Goal: Information Seeking & Learning: Learn about a topic

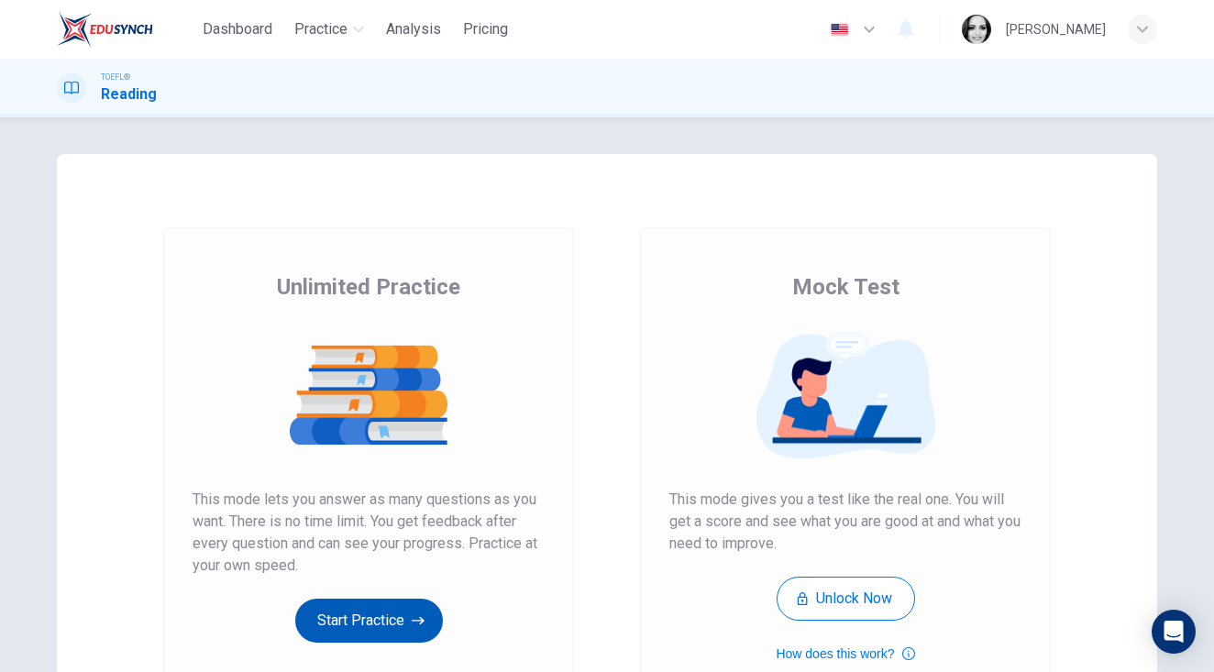
click at [351, 616] on button "Start Practice" at bounding box center [369, 621] width 148 height 44
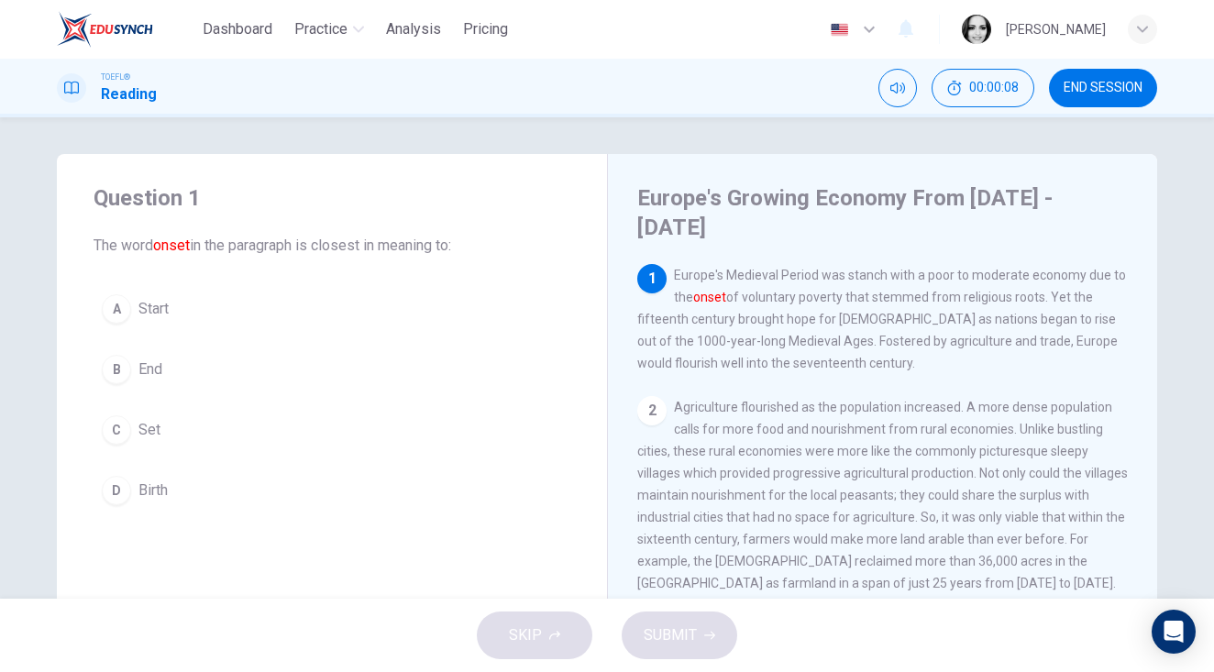
click at [130, 319] on button "A Start" at bounding box center [332, 309] width 477 height 46
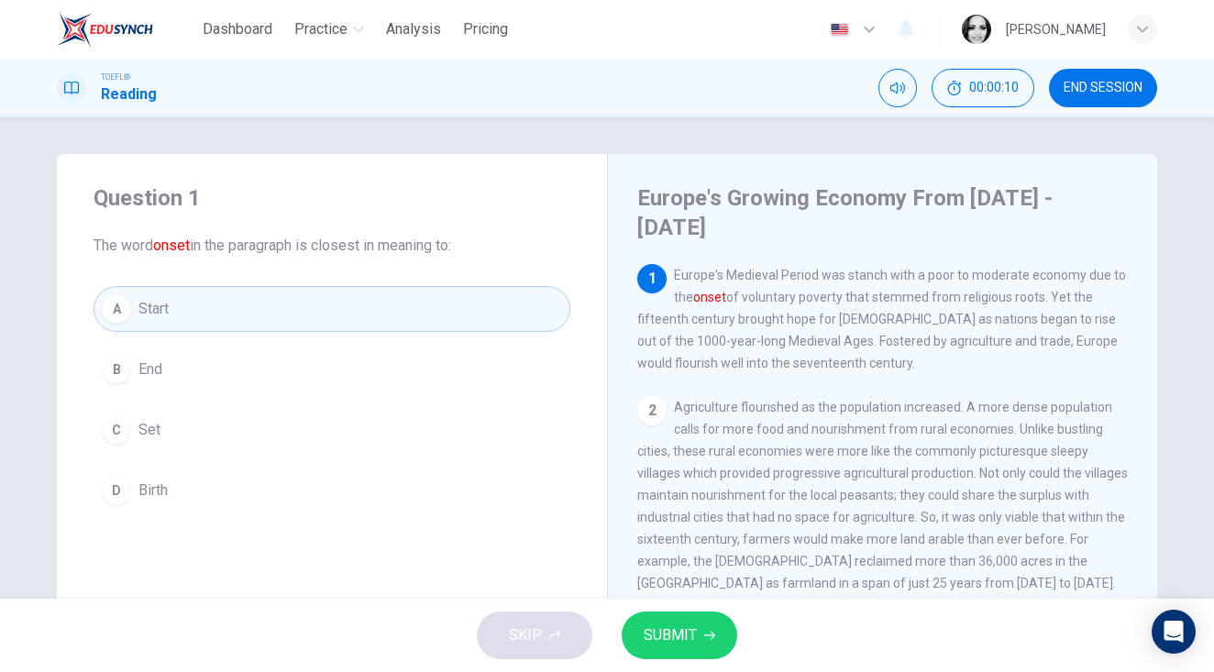
click at [709, 662] on div "SKIP SUBMIT" at bounding box center [607, 635] width 1214 height 73
click at [700, 643] on button "SUBMIT" at bounding box center [680, 636] width 116 height 48
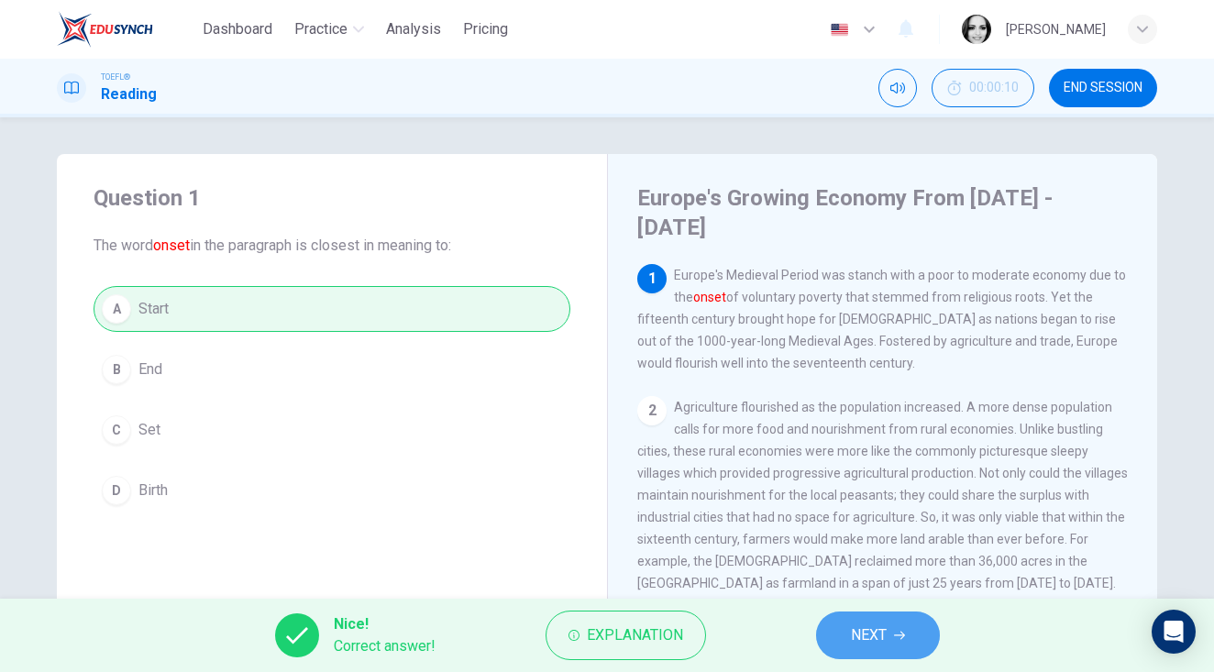
click at [865, 629] on span "NEXT" at bounding box center [869, 636] width 36 height 26
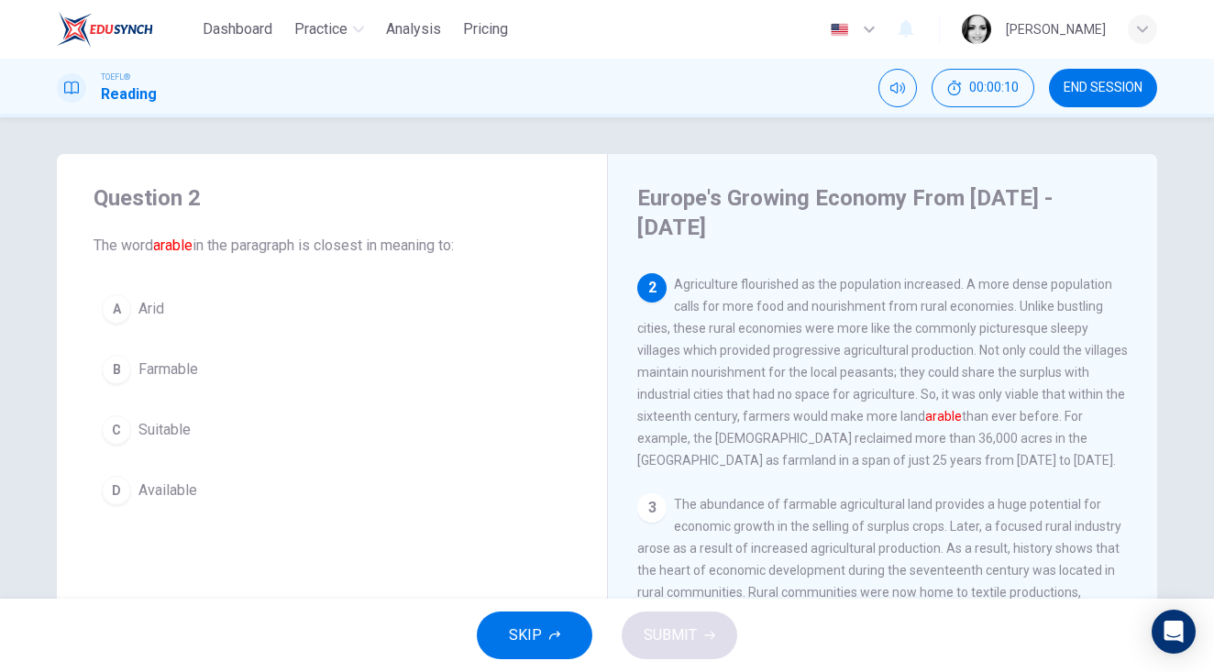
scroll to position [132, 0]
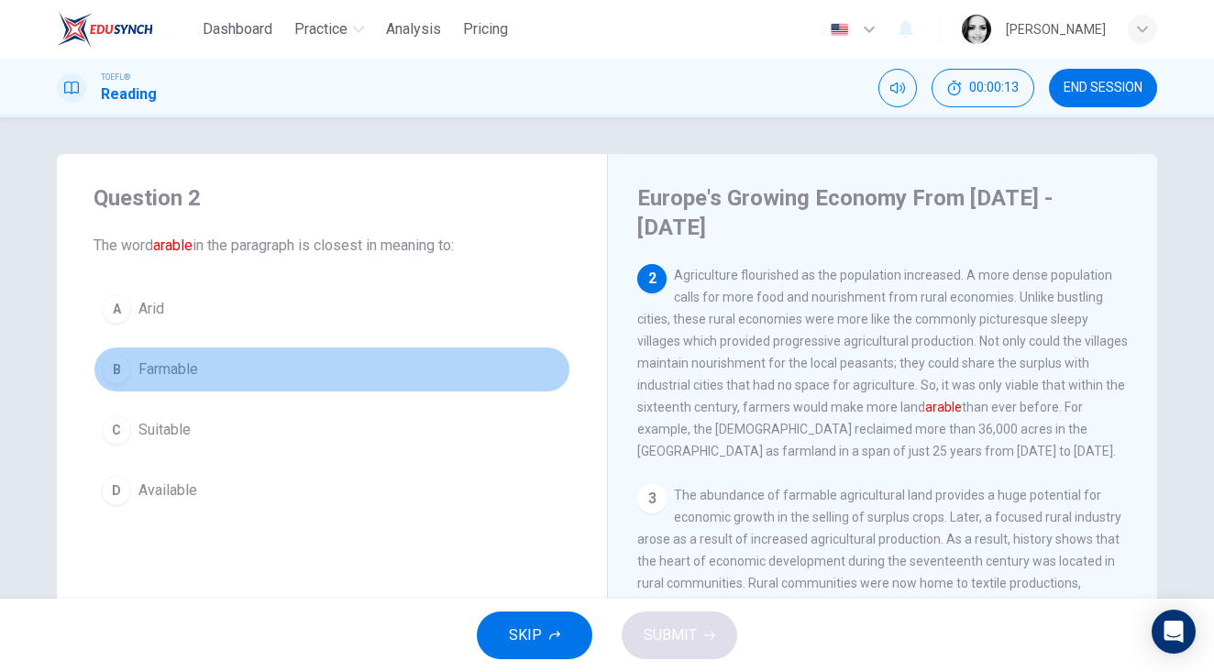
click at [212, 370] on button "B Farmable" at bounding box center [332, 370] width 477 height 46
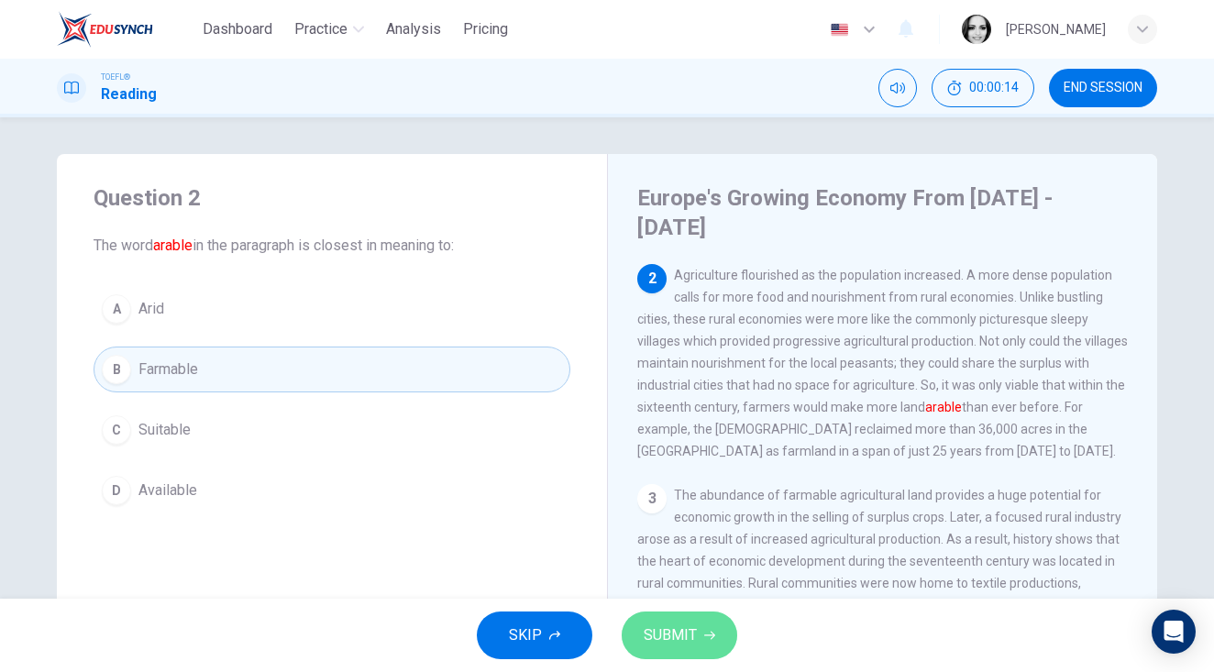
click at [692, 614] on button "SUBMIT" at bounding box center [680, 636] width 116 height 48
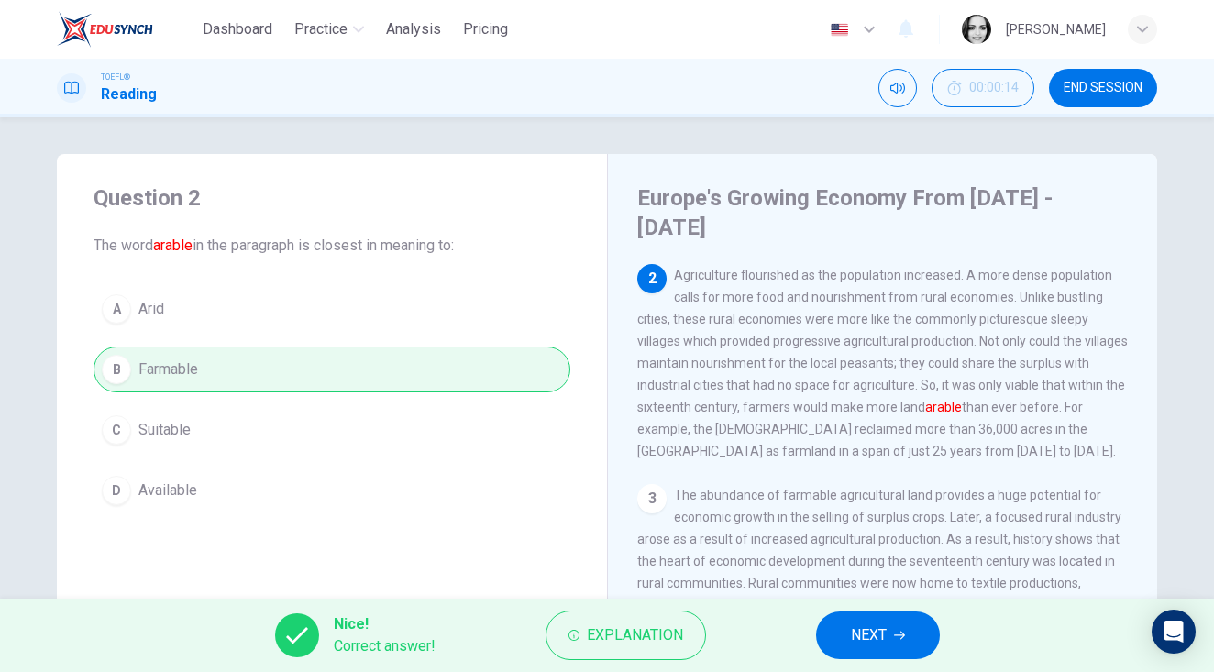
click at [902, 633] on icon "button" at bounding box center [899, 636] width 11 height 8
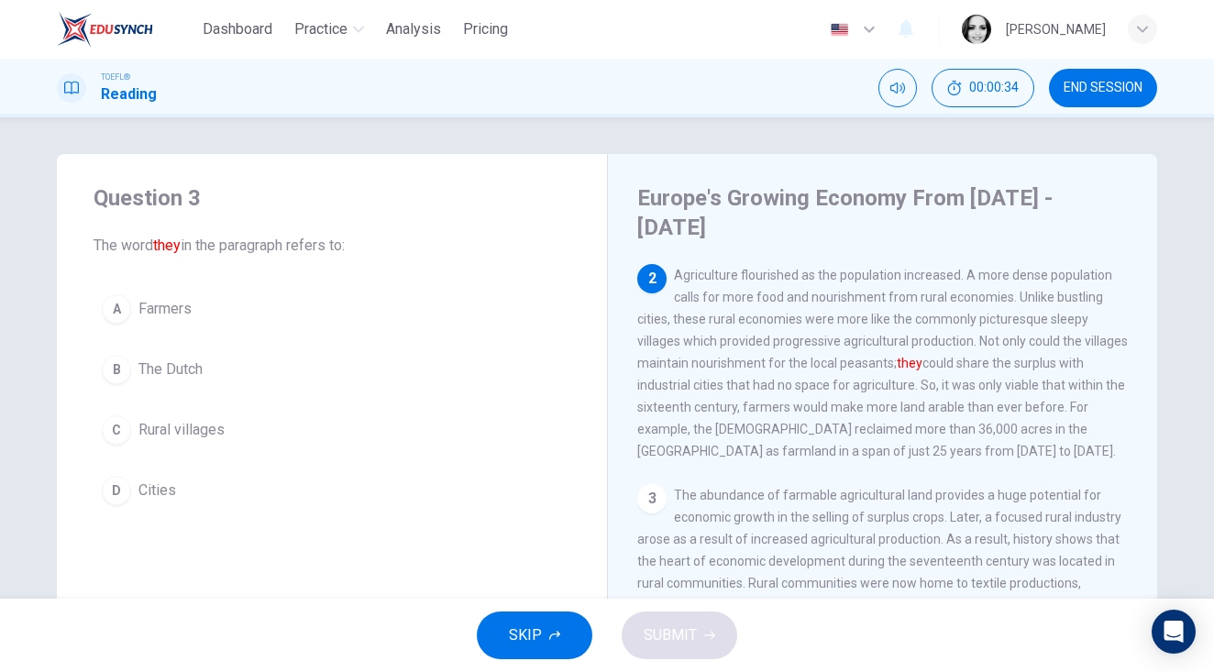
click at [191, 308] on button "A Farmers" at bounding box center [332, 309] width 477 height 46
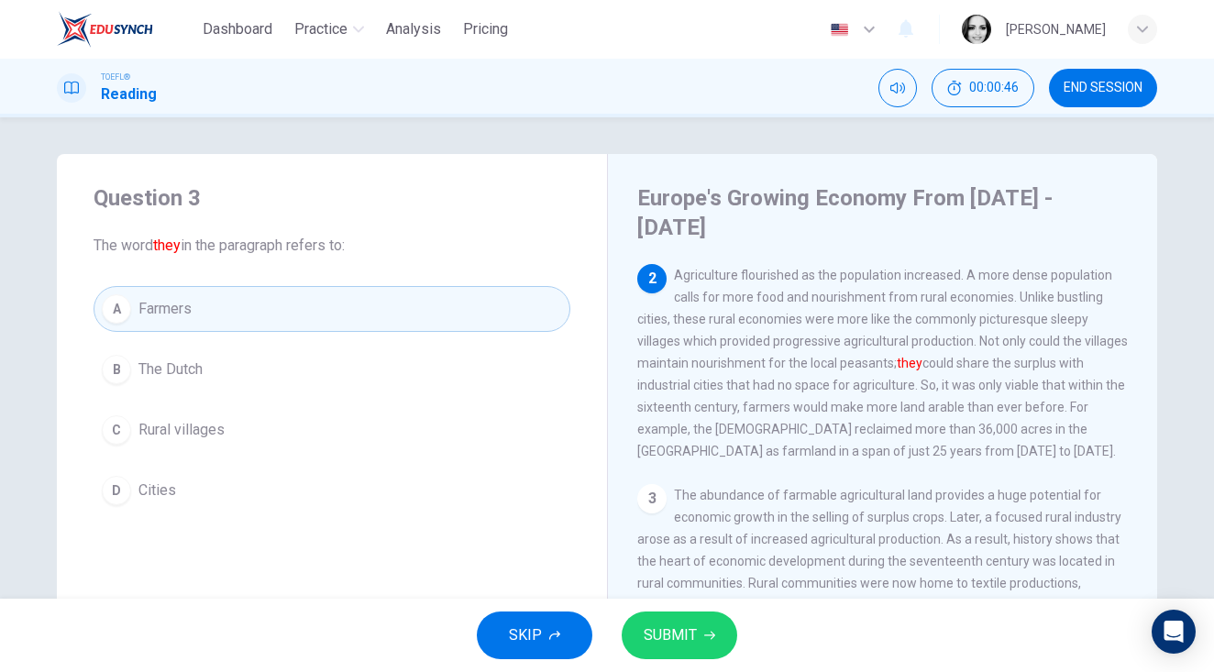
click at [688, 644] on span "SUBMIT" at bounding box center [670, 636] width 53 height 26
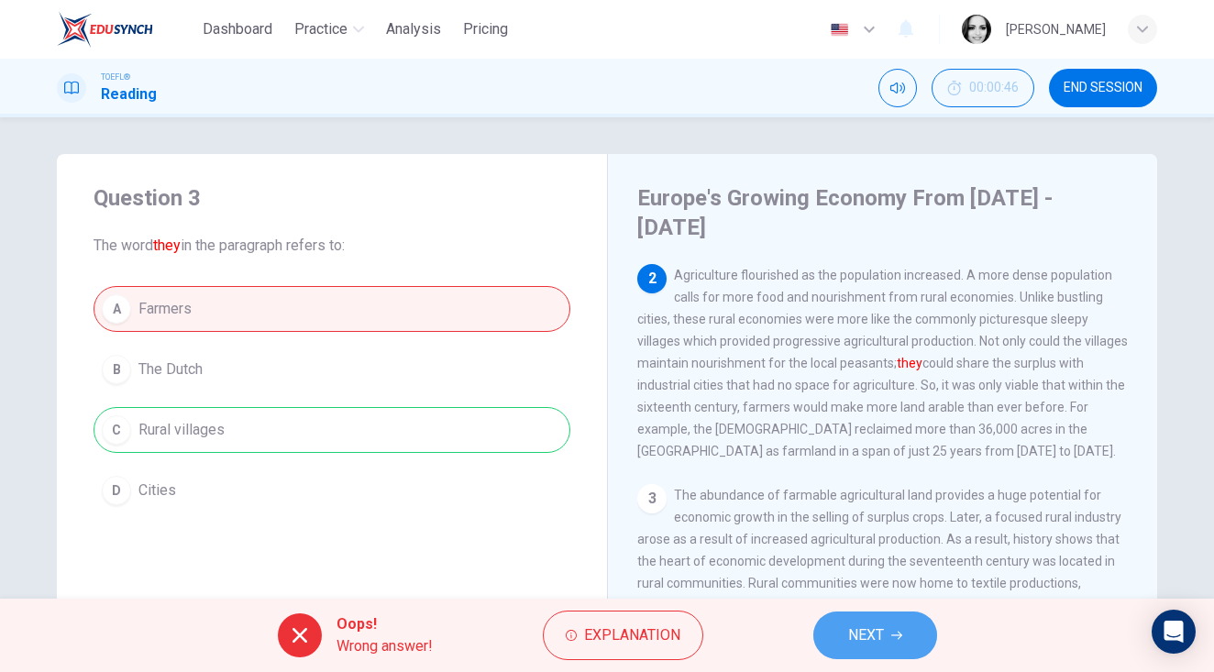
click at [864, 629] on span "NEXT" at bounding box center [866, 636] width 36 height 26
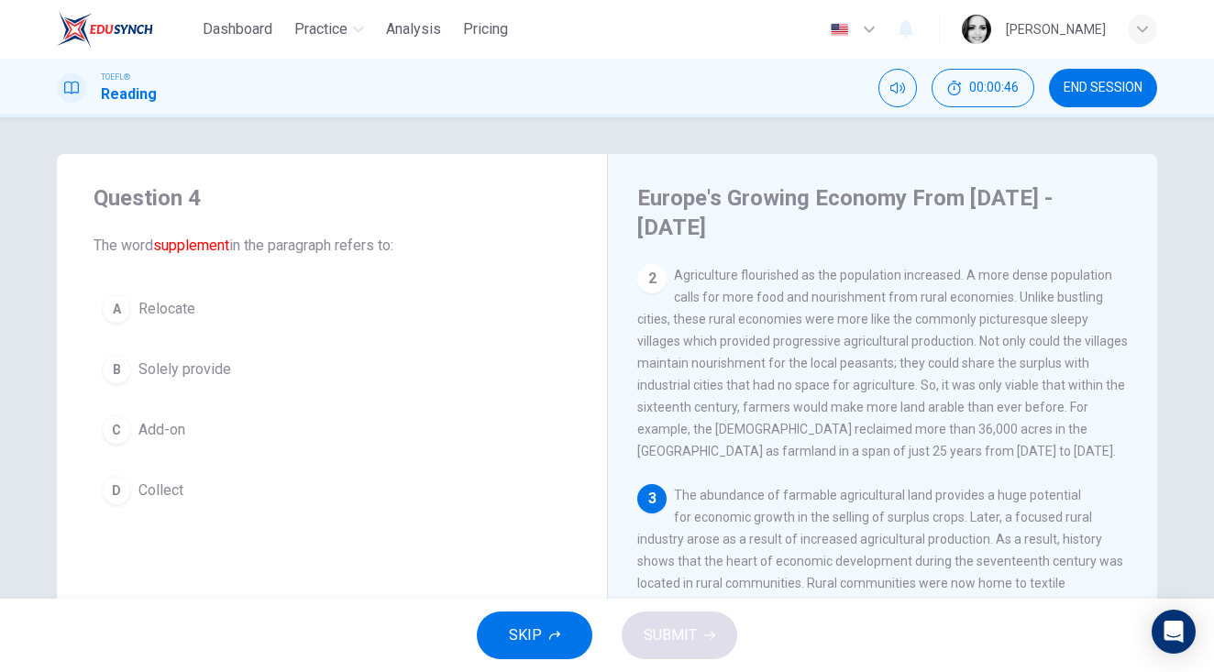
scroll to position [206, 0]
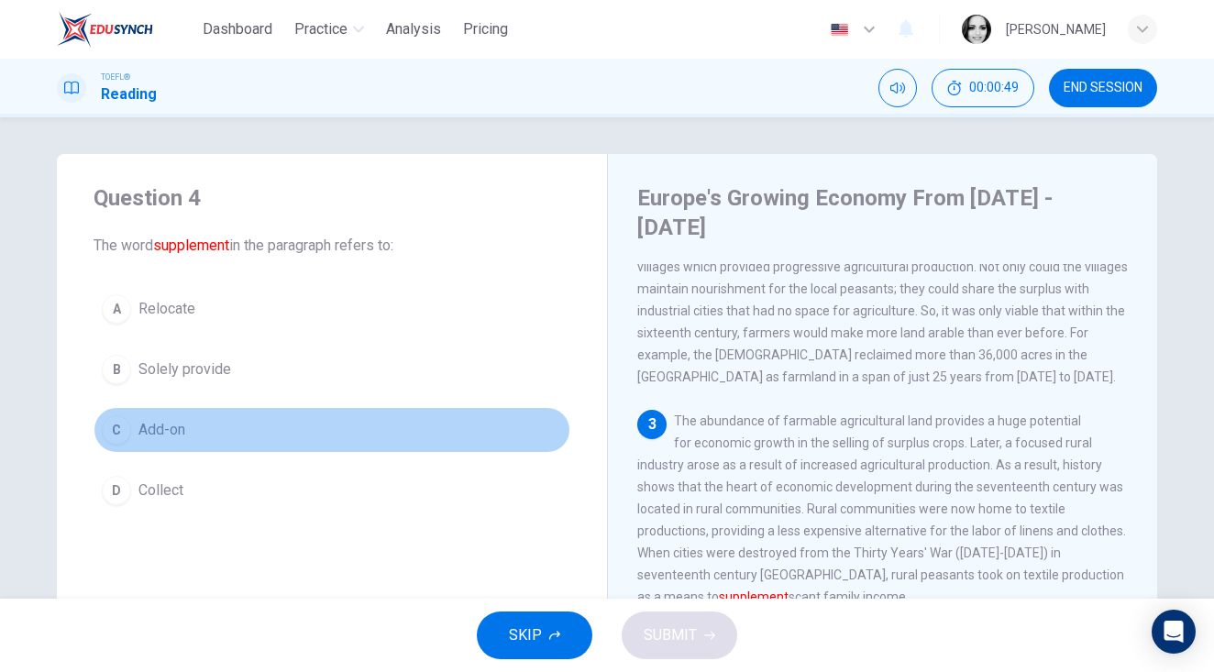
click at [173, 430] on span "Add-on" at bounding box center [161, 430] width 47 height 22
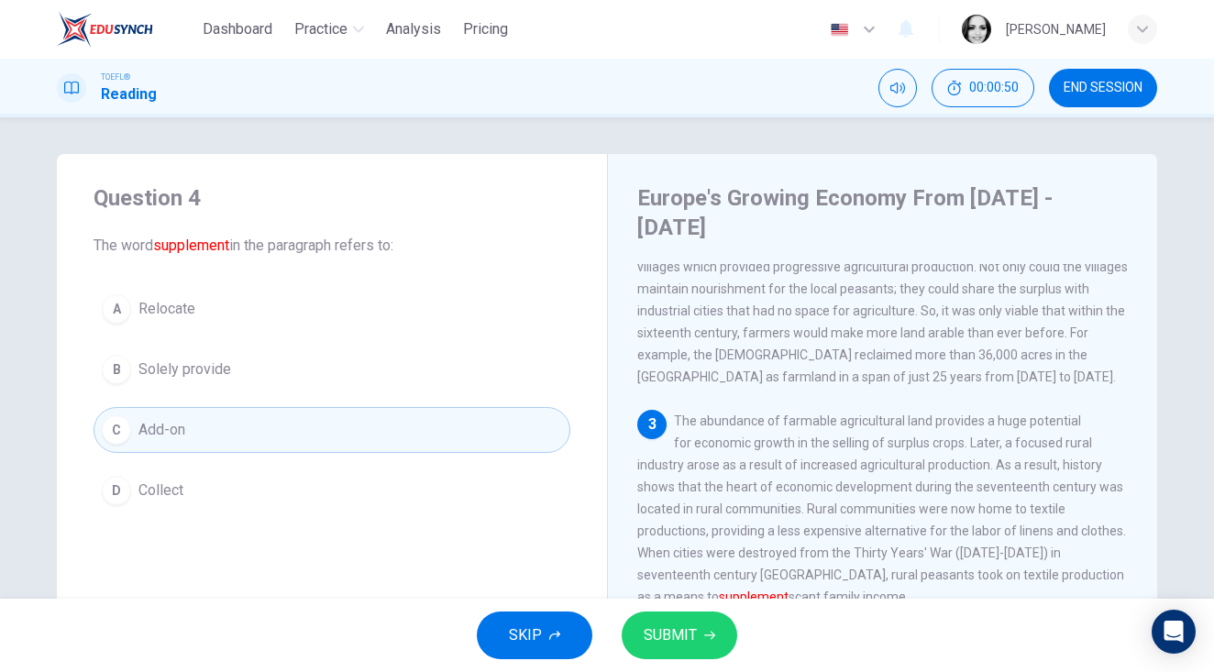
click at [695, 623] on span "SUBMIT" at bounding box center [670, 636] width 53 height 26
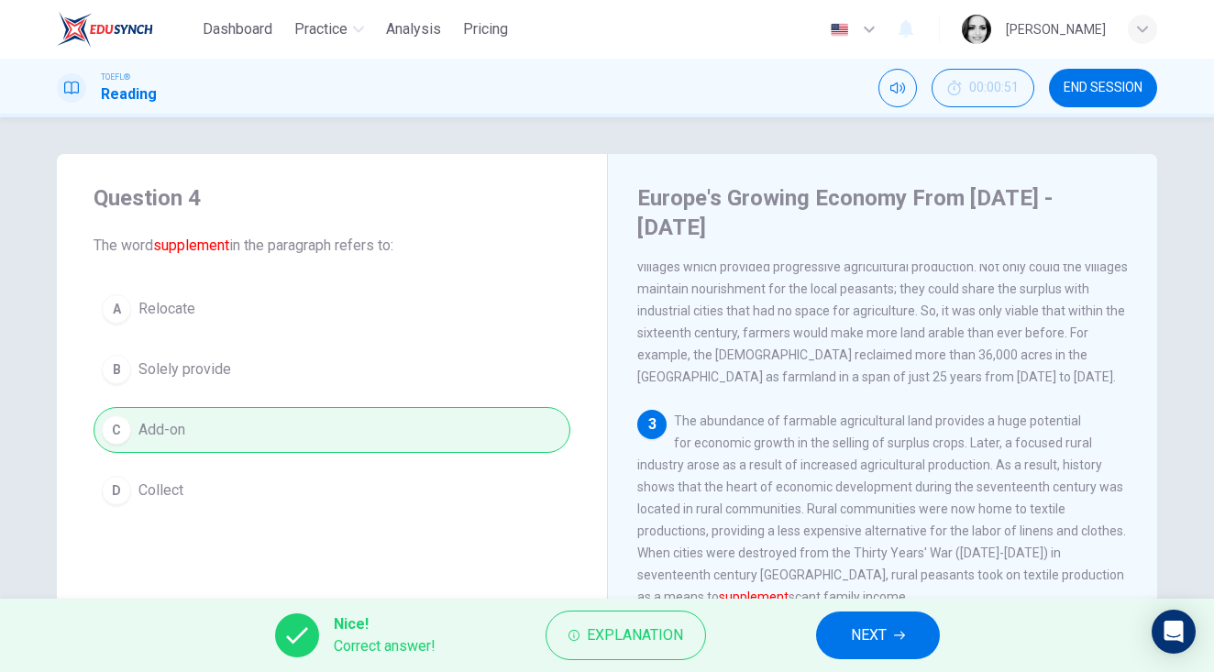
click at [877, 637] on span "NEXT" at bounding box center [869, 636] width 36 height 26
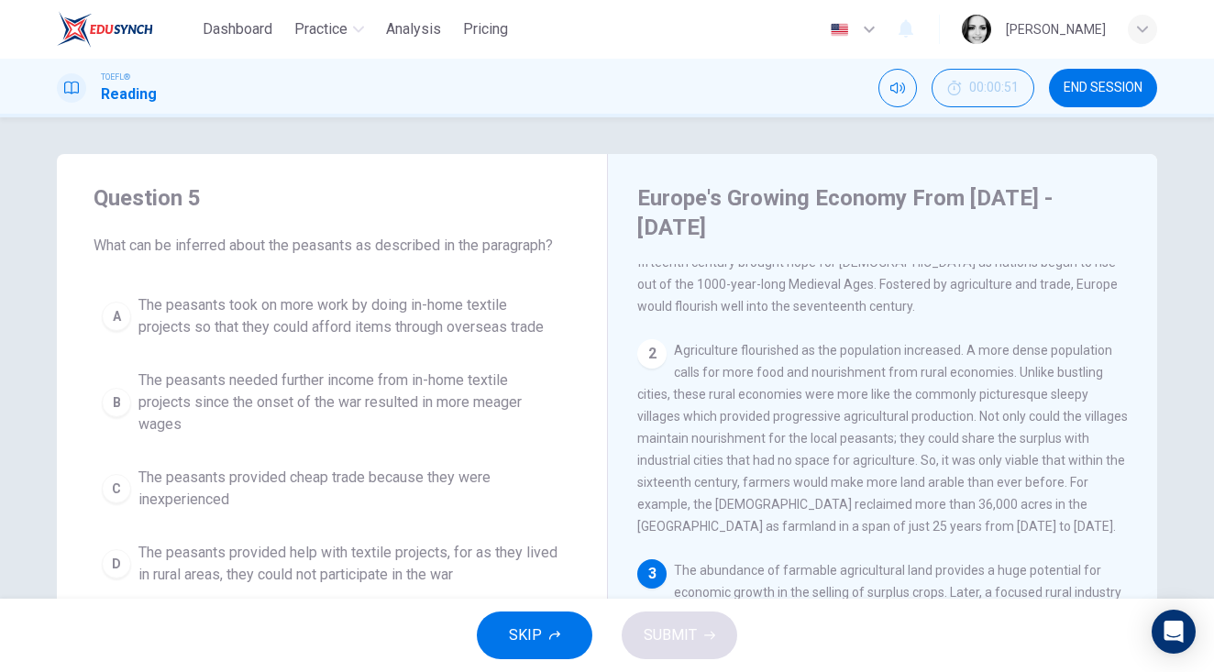
scroll to position [0, 0]
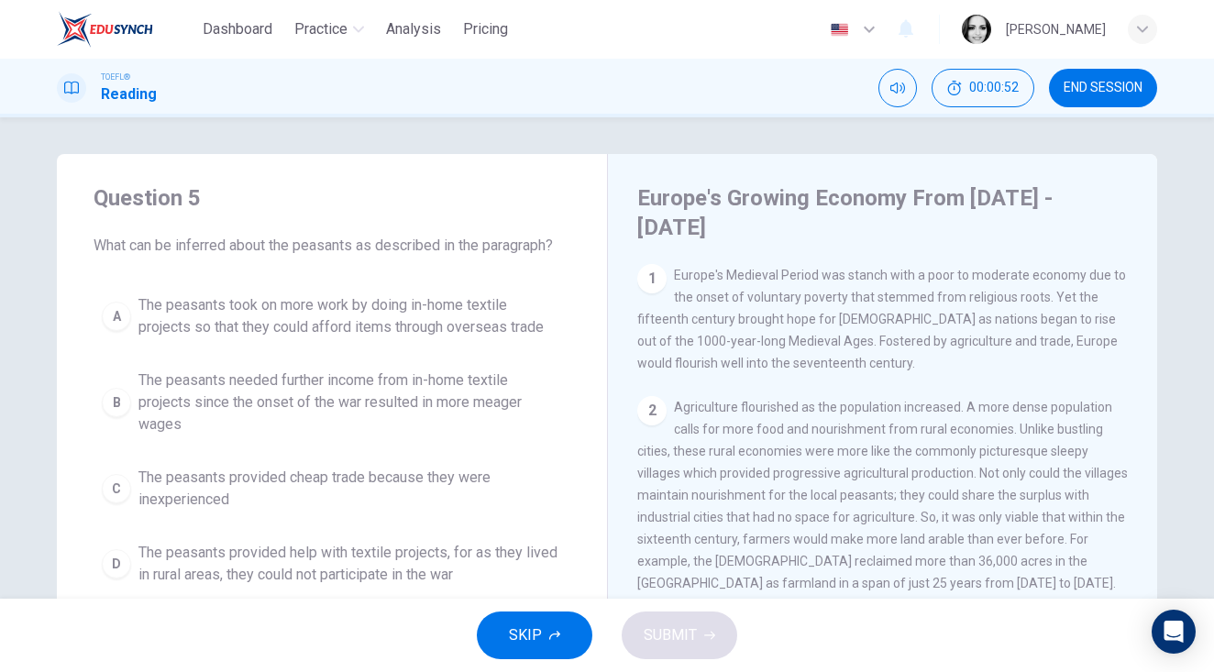
drag, startPoint x: 1150, startPoint y: 429, endPoint x: 1165, endPoint y: 563, distance: 134.8
click at [1165, 563] on div "Question 5 What can be inferred about the peasants as described in the paragrap…" at bounding box center [607, 487] width 1159 height 667
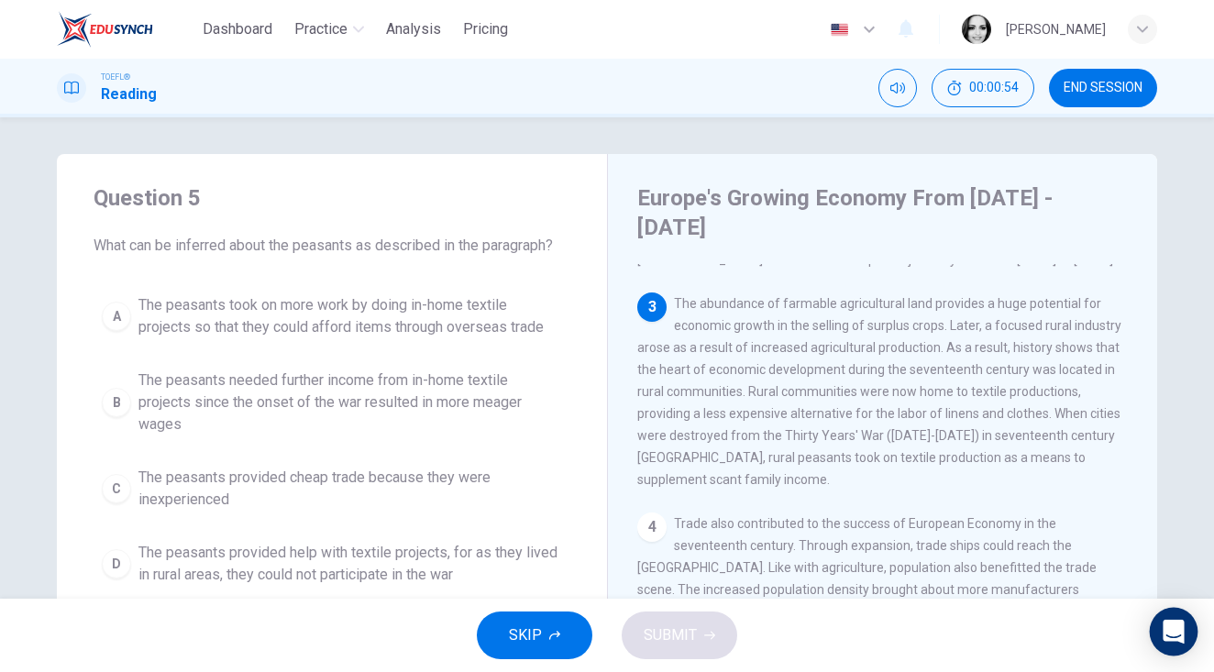
scroll to position [316, 0]
